Goal: Task Accomplishment & Management: Manage account settings

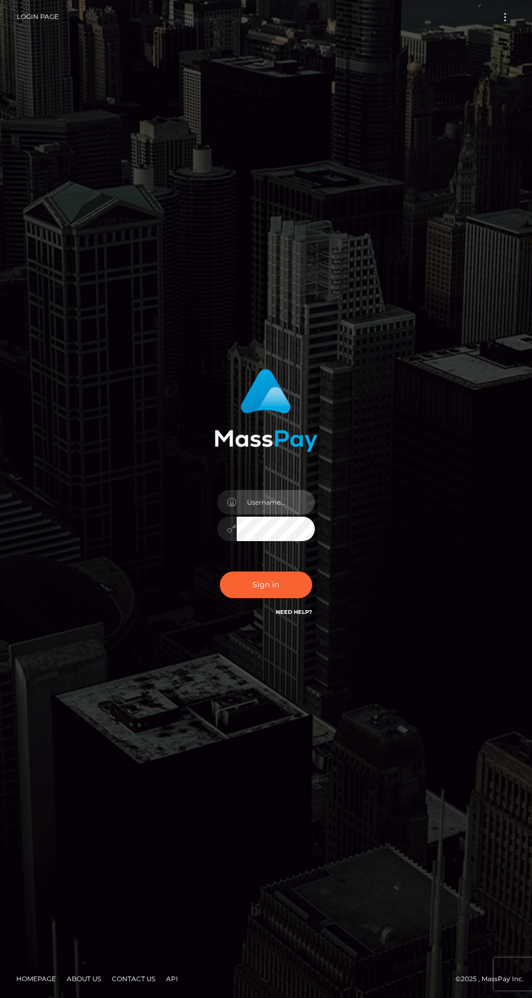
click at [280, 514] on input "text" at bounding box center [276, 502] width 78 height 24
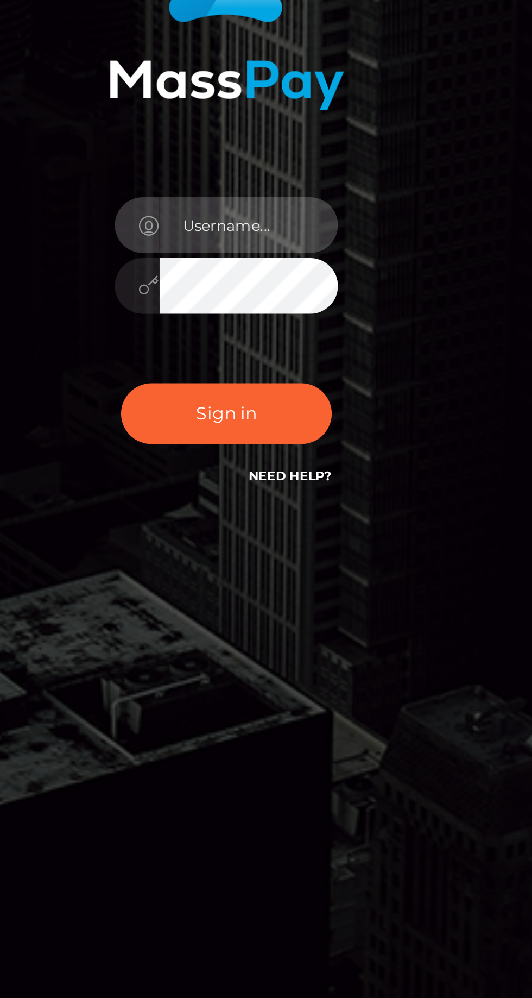
click at [285, 514] on input "text" at bounding box center [276, 502] width 78 height 24
type input "[EMAIL_ADDRESS][DOMAIN_NAME]"
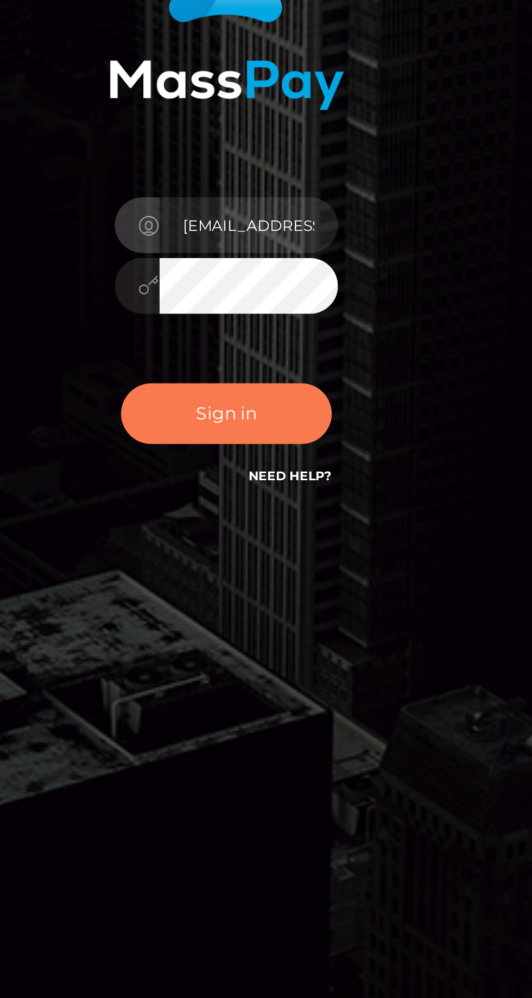
click at [293, 598] on button "Sign in" at bounding box center [266, 584] width 92 height 27
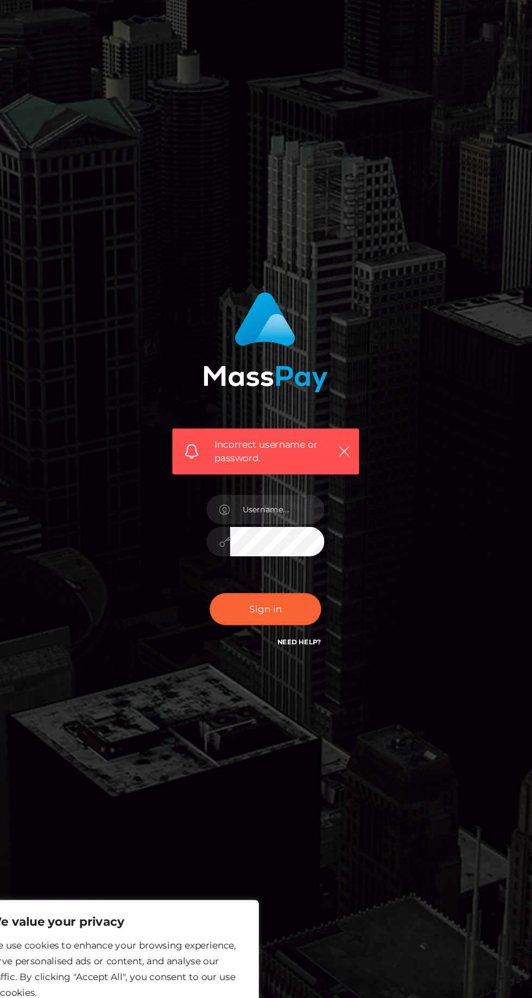
scroll to position [2, 0]
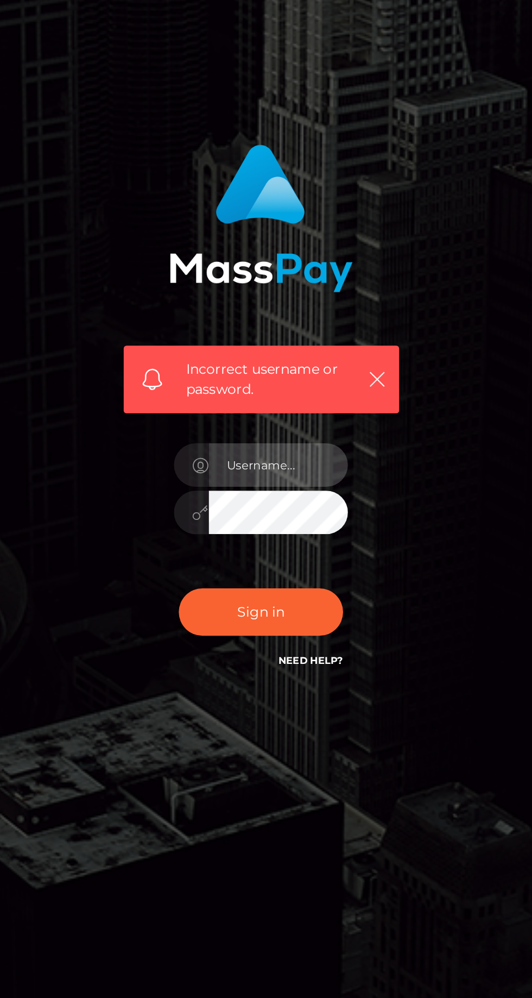
click at [286, 538] on input "text" at bounding box center [276, 525] width 78 height 24
type input "raphyprincess99@gmail.com"
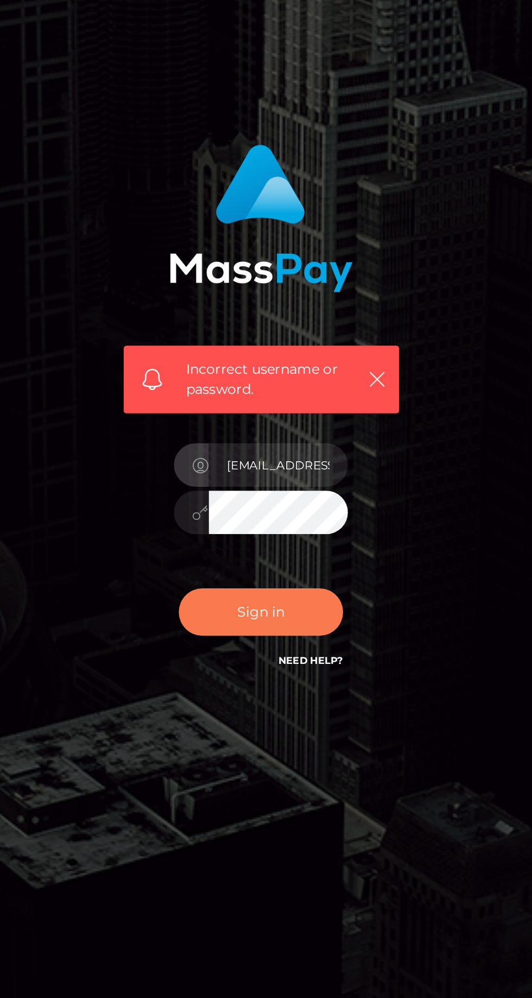
click at [281, 621] on button "Sign in" at bounding box center [266, 608] width 92 height 27
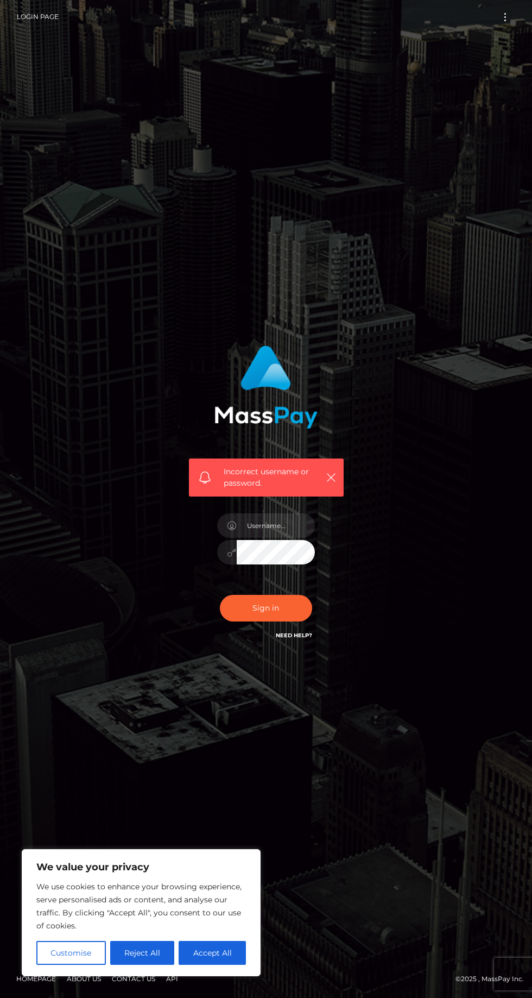
scroll to position [2, 0]
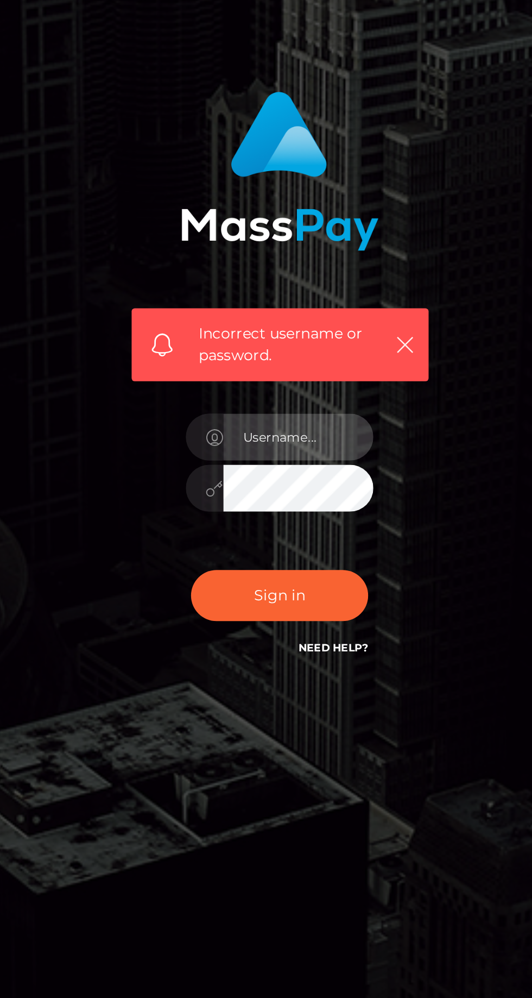
click at [280, 538] on input "text" at bounding box center [276, 525] width 78 height 24
type input "raphyprincess99@gmail.com"
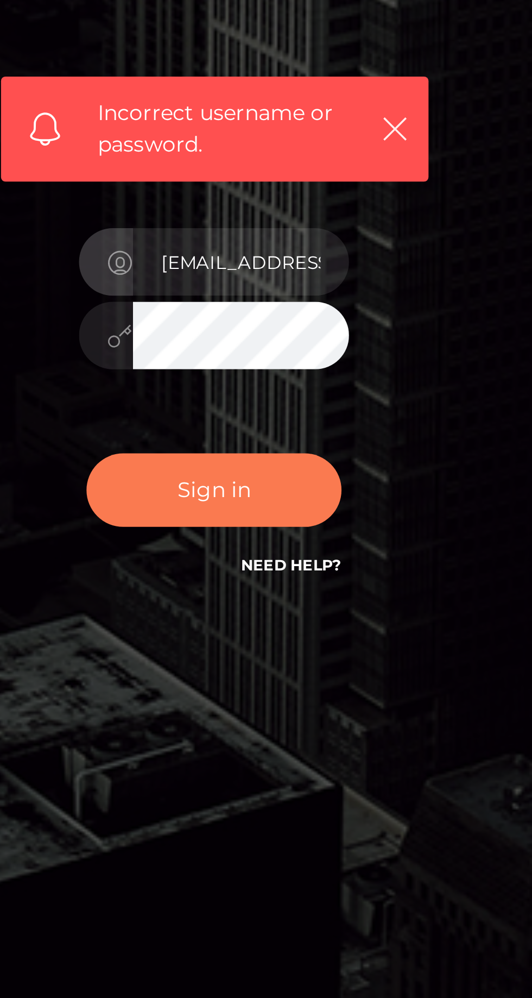
click at [280, 621] on button "Sign in" at bounding box center [266, 608] width 92 height 27
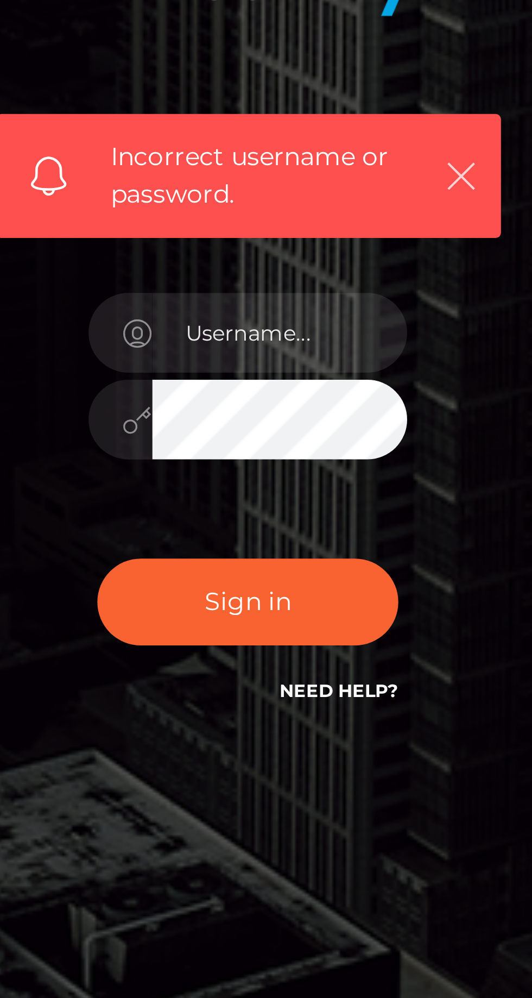
click at [327, 483] on icon "button" at bounding box center [331, 477] width 11 height 11
click at [329, 483] on icon "button" at bounding box center [331, 477] width 11 height 11
